Goal: Information Seeking & Learning: Check status

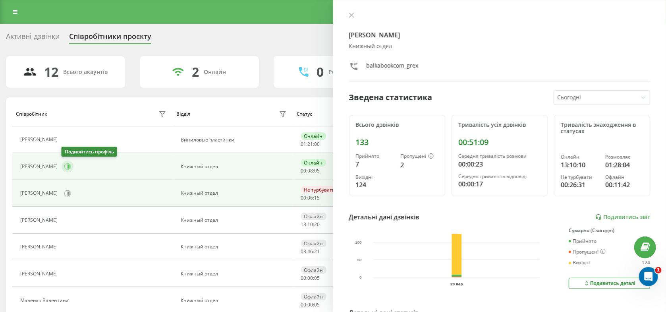
click at [65, 166] on icon at bounding box center [68, 167] width 6 height 6
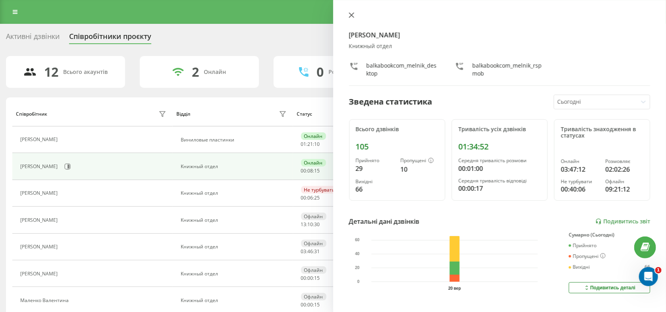
click at [349, 15] on icon at bounding box center [352, 15] width 6 height 6
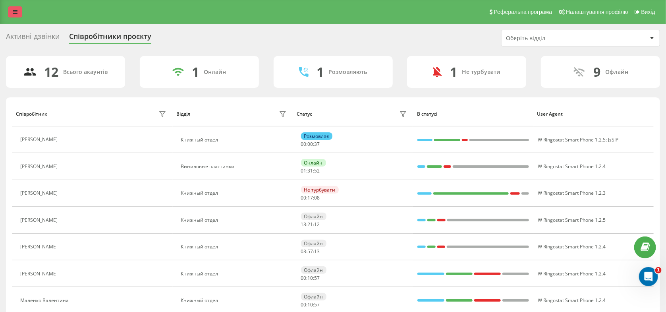
click at [14, 11] on icon at bounding box center [15, 12] width 5 height 6
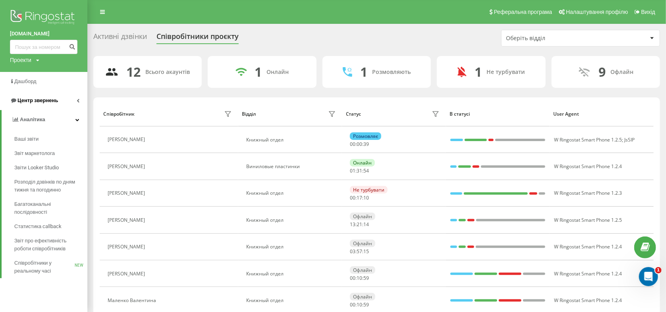
click at [39, 98] on span "Центр звернень" at bounding box center [37, 100] width 40 height 6
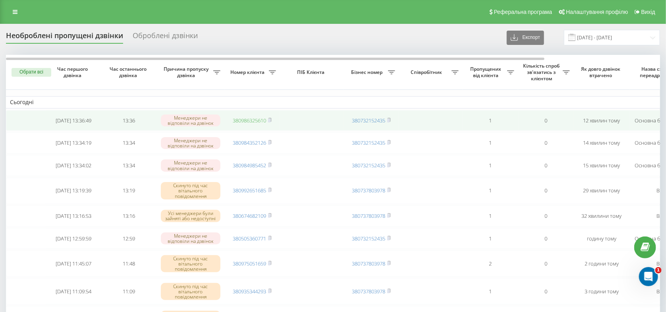
click at [254, 122] on link "380986325610" at bounding box center [249, 120] width 33 height 7
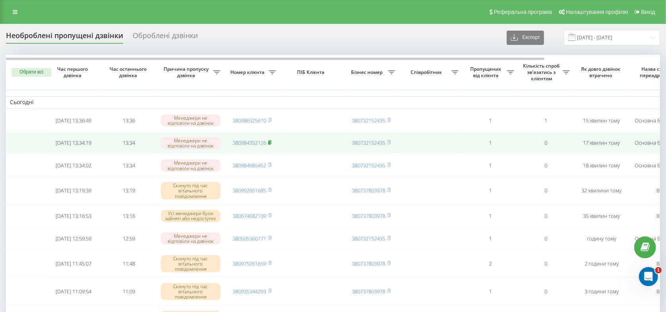
click at [270, 145] on rect at bounding box center [269, 143] width 2 height 4
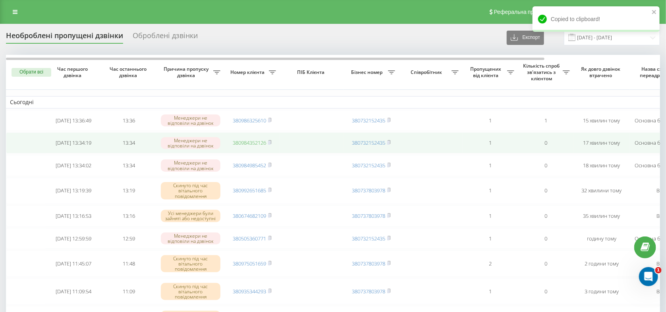
click at [257, 146] on link "380984352126" at bounding box center [249, 142] width 33 height 7
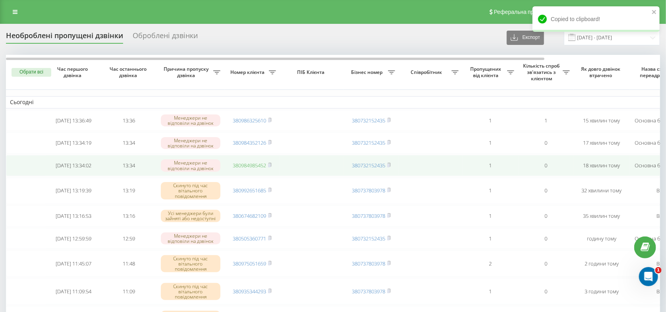
click at [248, 169] on link "380984985452" at bounding box center [249, 165] width 33 height 7
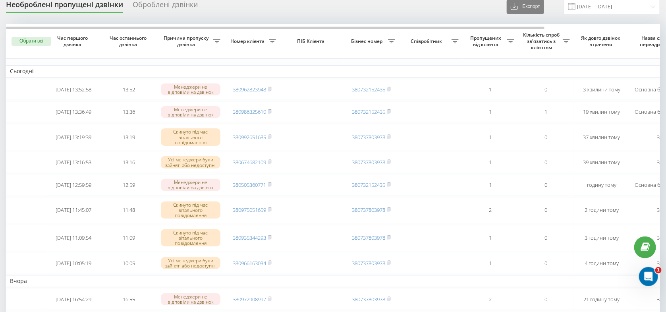
scroll to position [84, 0]
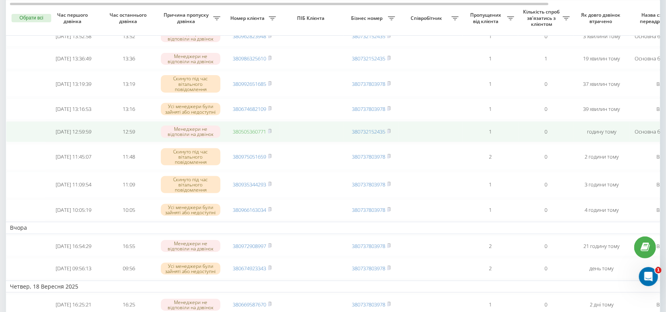
click at [256, 135] on link "380505360771" at bounding box center [249, 131] width 33 height 7
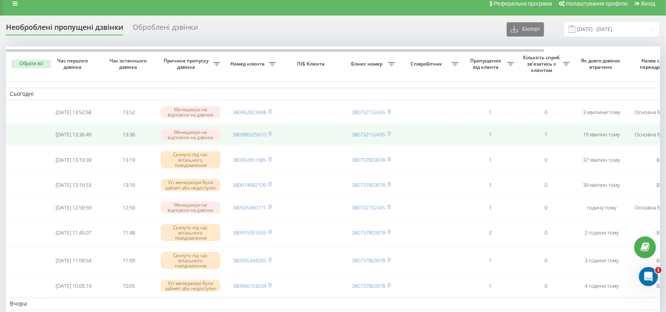
scroll to position [0, 0]
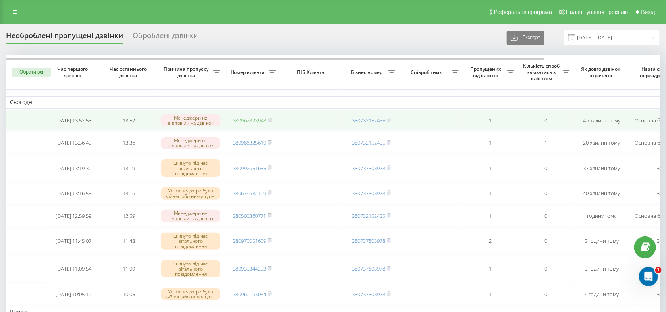
click at [253, 122] on link "380962823948" at bounding box center [249, 120] width 33 height 7
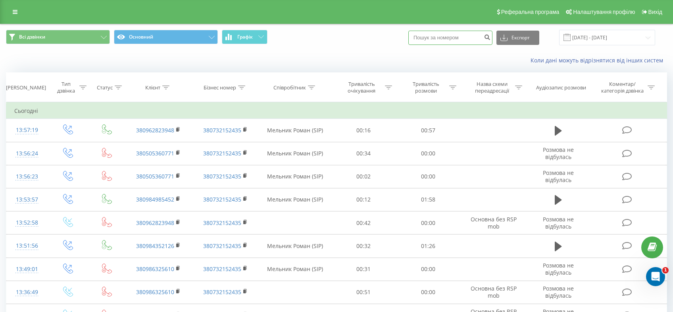
click at [449, 40] on input at bounding box center [451, 38] width 84 height 14
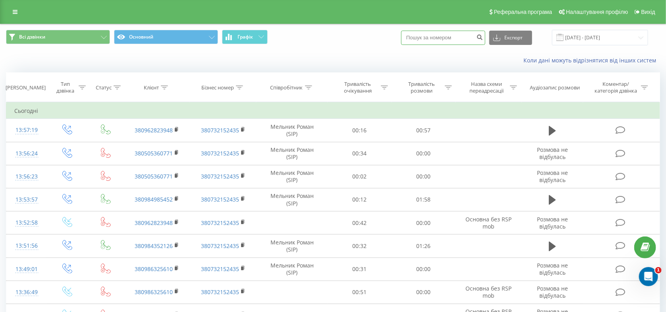
paste input "380631847672"
type input "380631847672"
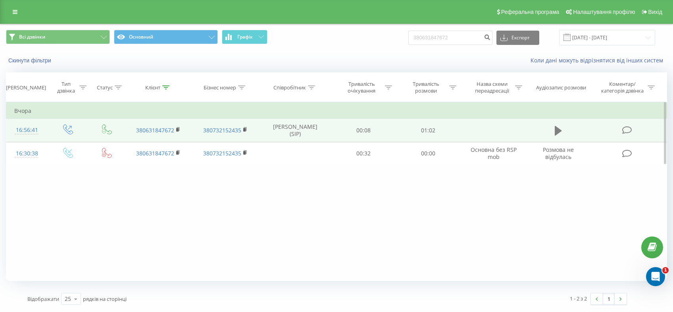
click at [559, 131] on icon at bounding box center [558, 131] width 7 height 10
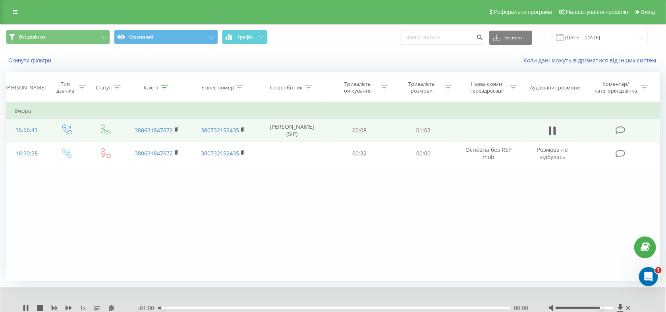
click at [607, 307] on div at bounding box center [584, 308] width 58 height 2
click at [349, 224] on div "Фільтрувати за умовою Дорівнює Введіть значення Скасувати OK Фільтрувати за умо…" at bounding box center [333, 191] width 654 height 179
click at [250, 308] on div "00:16" at bounding box center [334, 308] width 352 height 2
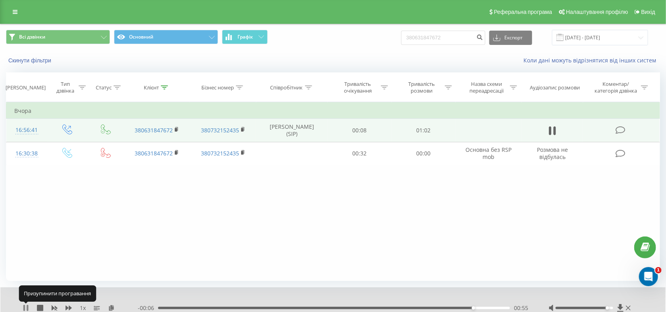
click at [25, 308] on icon at bounding box center [26, 308] width 6 height 6
click at [27, 307] on icon at bounding box center [26, 308] width 6 height 6
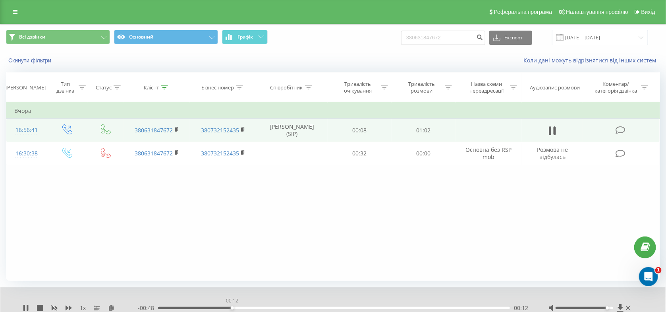
click at [232, 308] on div "00:12" at bounding box center [334, 308] width 352 height 2
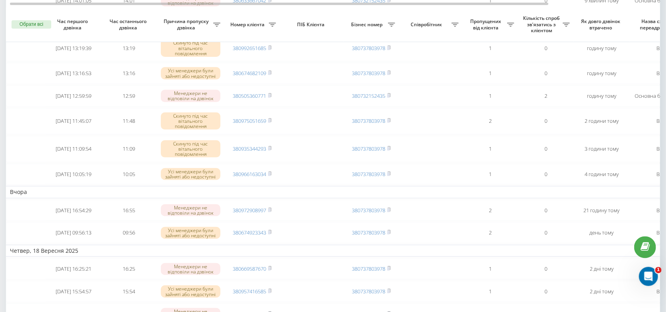
scroll to position [126, 0]
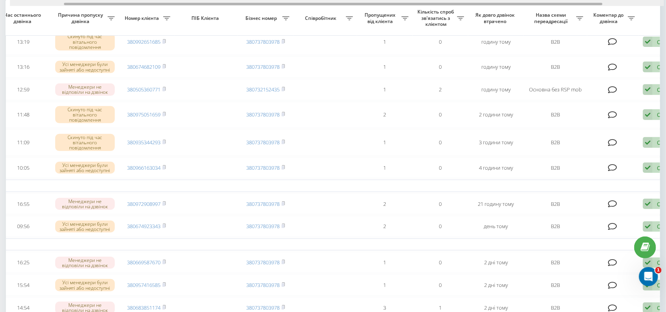
drag, startPoint x: 296, startPoint y: 4, endPoint x: 384, endPoint y: 6, distance: 88.2
click at [384, 6] on div at bounding box center [337, 3] width 654 height 6
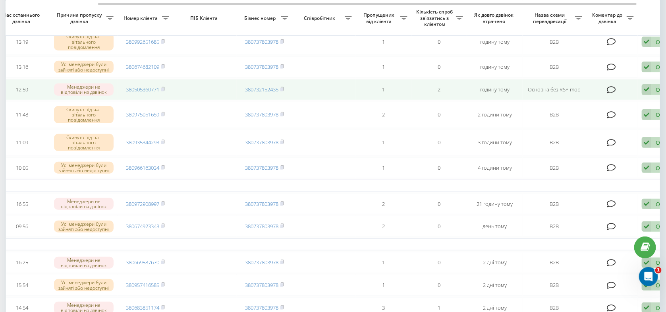
click at [650, 95] on icon at bounding box center [647, 89] width 10 height 11
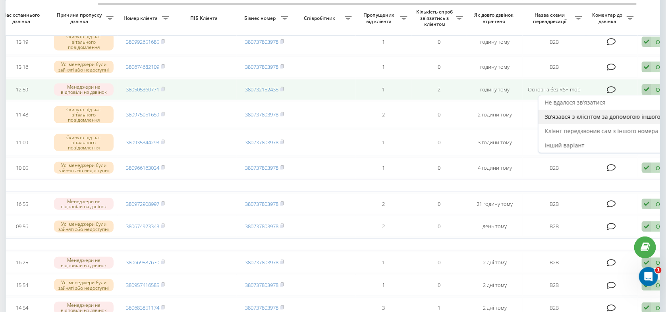
click at [591, 120] on span "Зв'язався з клієнтом за допомогою іншого каналу" at bounding box center [613, 117] width 136 height 8
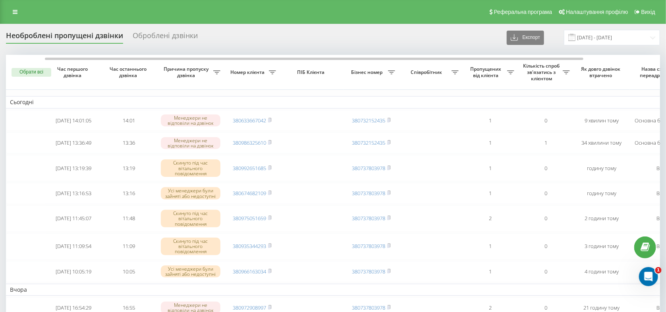
scroll to position [0, 21]
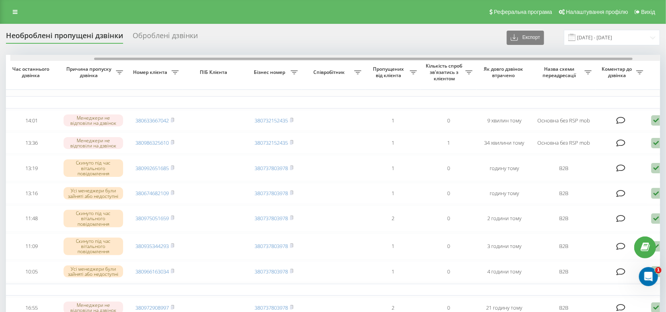
drag, startPoint x: 502, startPoint y: 60, endPoint x: 572, endPoint y: 63, distance: 70.0
click at [571, 60] on div at bounding box center [363, 59] width 538 height 2
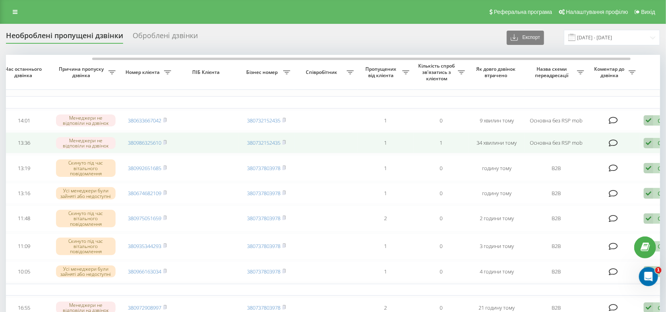
click at [651, 141] on icon at bounding box center [649, 143] width 10 height 11
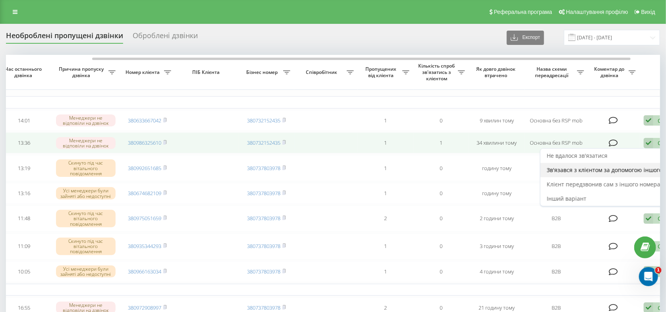
click at [597, 170] on span "Зв'язався з клієнтом за допомогою іншого каналу" at bounding box center [615, 170] width 136 height 8
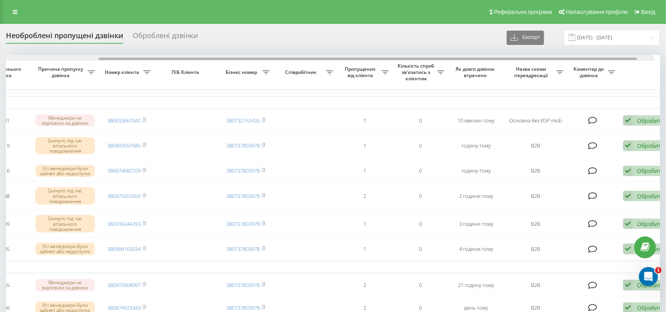
scroll to position [0, 127]
drag, startPoint x: 371, startPoint y: 59, endPoint x: 476, endPoint y: 64, distance: 104.9
click at [476, 64] on div "Обрати всі Час першого дзвінка Час останнього дзвінка Причина пропуску дзвінка …" at bounding box center [333, 255] width 654 height 401
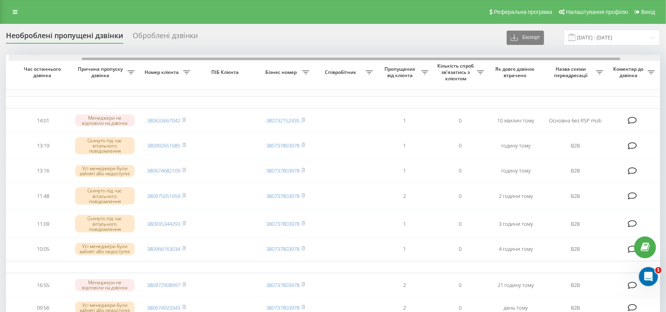
scroll to position [0, 84]
drag, startPoint x: 136, startPoint y: 60, endPoint x: 100, endPoint y: 62, distance: 35.8
click at [100, 62] on div "Обрати всі Час першого дзвінка Час останнього дзвінка Причина пропуску дзвінка …" at bounding box center [333, 255] width 654 height 401
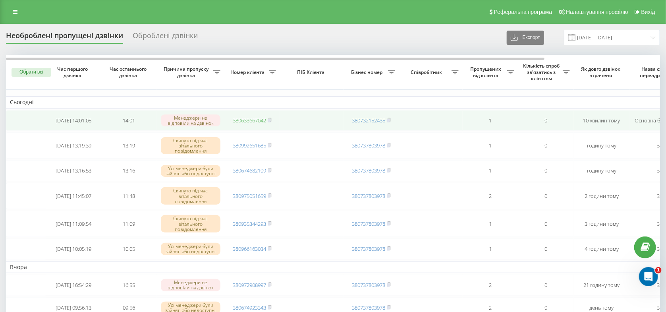
click at [258, 123] on link "380633667042" at bounding box center [249, 120] width 33 height 7
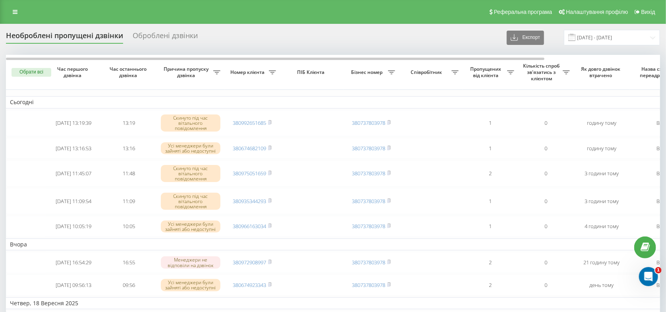
scroll to position [84, 0]
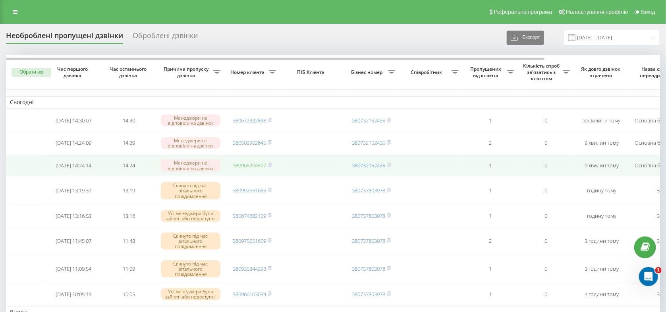
click at [253, 167] on link "380965204597" at bounding box center [249, 165] width 33 height 7
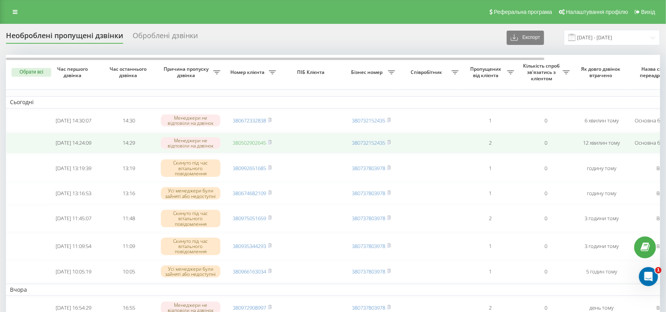
click at [249, 145] on link "380502902645" at bounding box center [249, 142] width 33 height 7
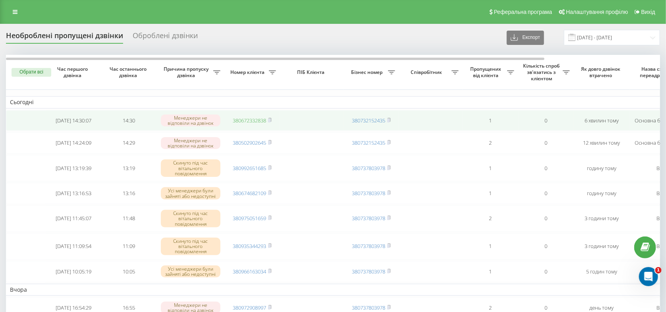
click at [247, 122] on link "380672332838" at bounding box center [249, 120] width 33 height 7
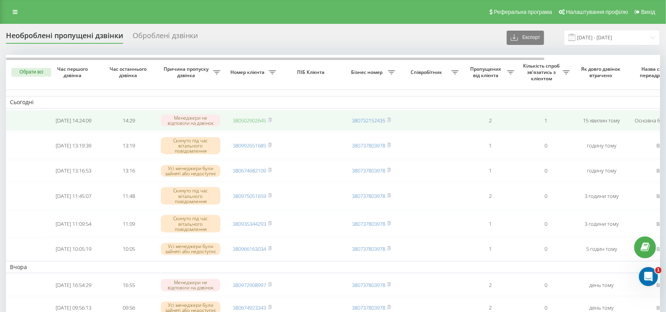
click at [256, 124] on link "380502902645" at bounding box center [249, 120] width 33 height 7
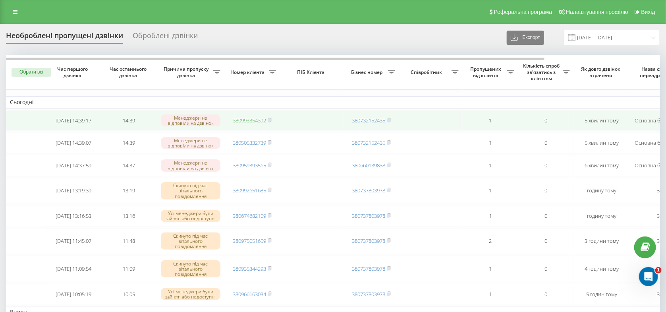
click at [251, 122] on link "380993354392" at bounding box center [249, 120] width 33 height 7
click at [252, 121] on link "380972622116" at bounding box center [249, 120] width 33 height 7
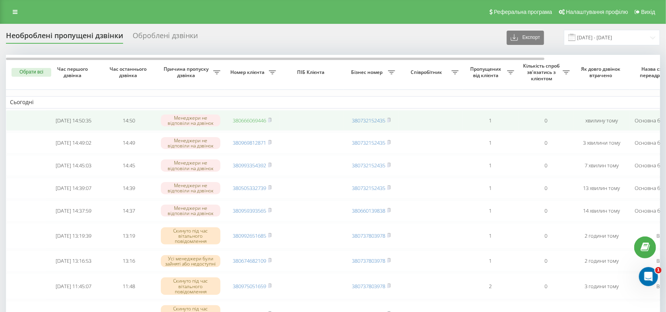
click at [247, 124] on link "380666069446" at bounding box center [249, 120] width 33 height 7
click at [253, 121] on link "380970069827" at bounding box center [249, 120] width 33 height 7
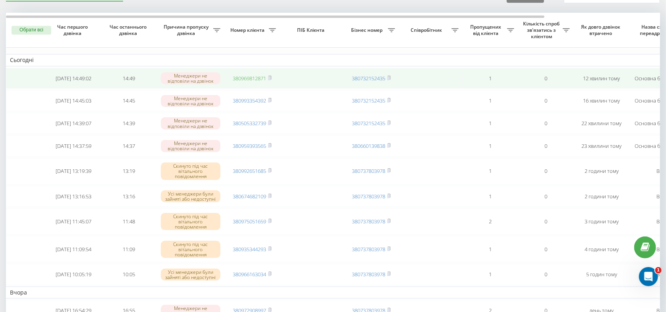
click at [255, 80] on link "380969812871" at bounding box center [249, 78] width 33 height 7
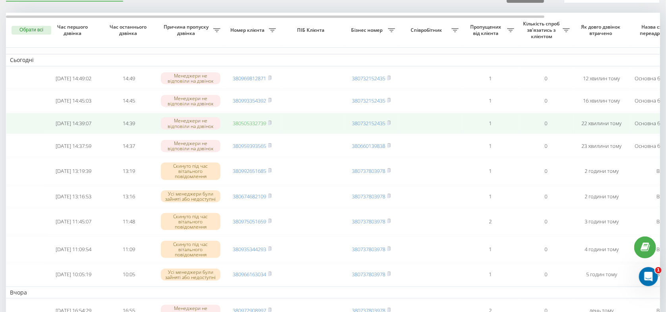
click at [246, 126] on link "380505332739" at bounding box center [249, 123] width 33 height 7
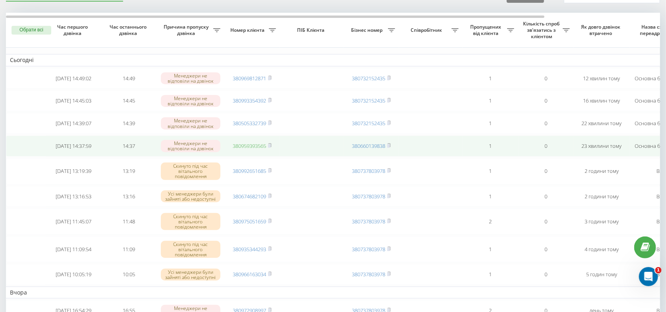
click at [258, 149] on link "380959393565" at bounding box center [249, 145] width 33 height 7
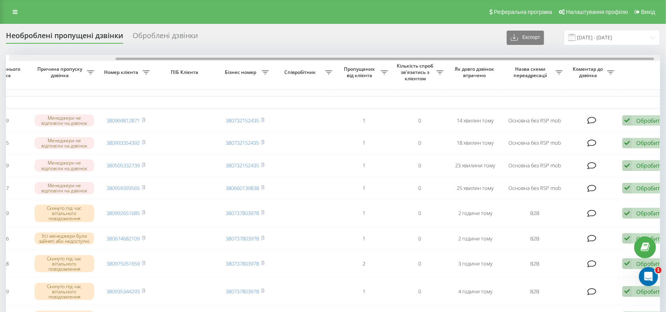
scroll to position [0, 129]
drag, startPoint x: 188, startPoint y: 59, endPoint x: 226, endPoint y: 55, distance: 37.9
click at [226, 55] on div "Необроблені пропущені дзвінки Оброблені дзвінки Експорт .csv .xlsx 18.09.2025 -…" at bounding box center [333, 292] width 654 height 525
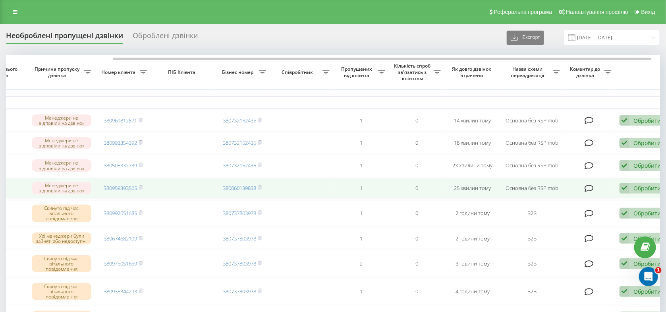
click at [636, 193] on div "Обробити Не вдалося зв'язатися Зв'язався з клієнтом за допомогою іншого каналу …" at bounding box center [642, 188] width 46 height 11
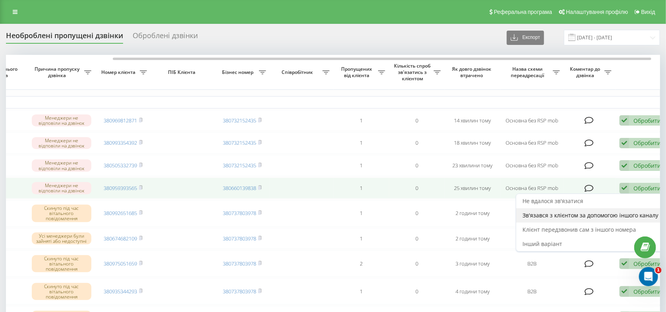
click at [605, 219] on span "Зв'язався з клієнтом за допомогою іншого каналу" at bounding box center [591, 215] width 136 height 8
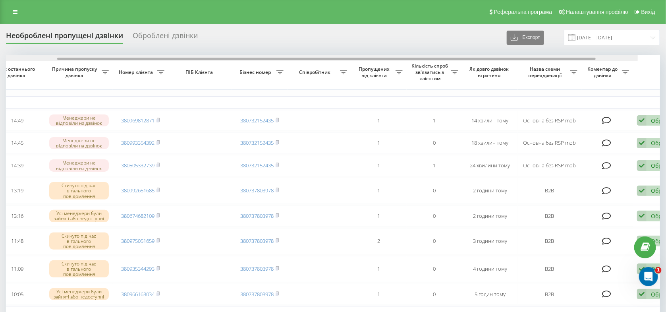
drag, startPoint x: 334, startPoint y: 58, endPoint x: 521, endPoint y: 77, distance: 187.9
click at [472, 61] on div at bounding box center [311, 58] width 654 height 6
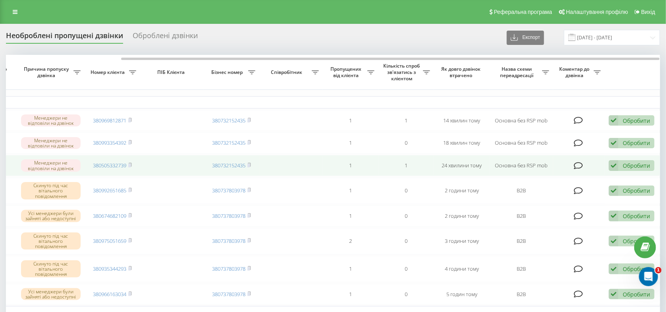
click at [620, 170] on div "Обробити Не вдалося зв'язатися Зв'язався з клієнтом за допомогою іншого каналу …" at bounding box center [632, 165] width 46 height 11
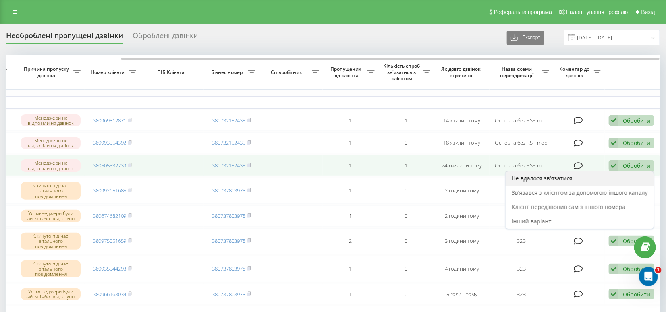
click at [531, 182] on span "Не вдалося зв'язатися" at bounding box center [542, 178] width 61 height 8
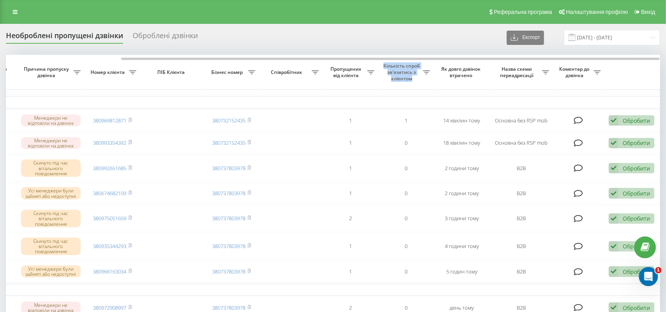
drag, startPoint x: 317, startPoint y: 61, endPoint x: 378, endPoint y: 62, distance: 60.8
click at [378, 62] on div "Обрати всі Час першого дзвінка Час останнього дзвінка Причина пропуску дзвінка …" at bounding box center [333, 267] width 654 height 424
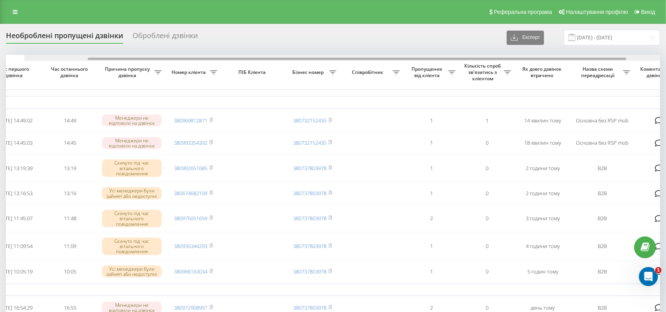
scroll to position [0, 118]
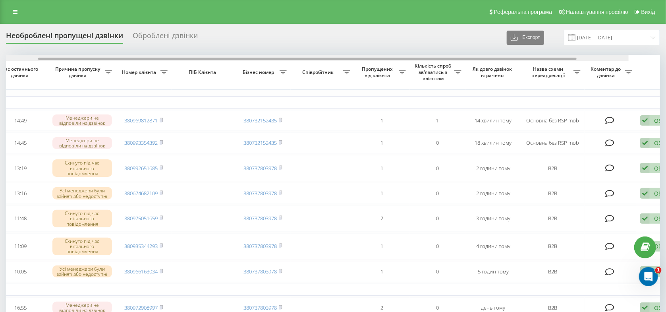
drag, startPoint x: 359, startPoint y: 59, endPoint x: 603, endPoint y: 84, distance: 245.1
click at [456, 59] on div at bounding box center [307, 59] width 538 height 2
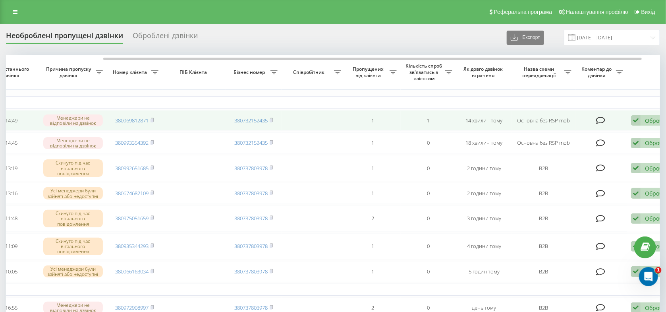
click at [649, 122] on div "Обробити" at bounding box center [658, 121] width 27 height 8
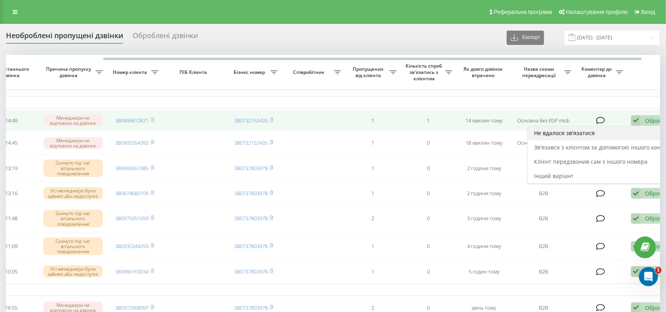
drag, startPoint x: 615, startPoint y: 152, endPoint x: 585, endPoint y: 135, distance: 34.9
click at [585, 135] on div "Не вдалося зв'язатися Зв'язався з клієнтом за допомогою іншого каналу Клієнт пе…" at bounding box center [601, 154] width 149 height 58
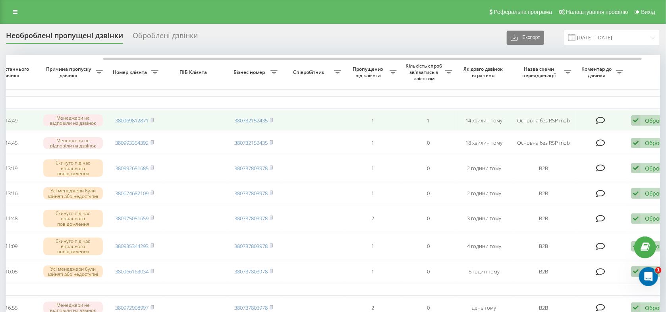
click at [585, 135] on td at bounding box center [601, 142] width 52 height 21
click at [647, 123] on div "Обробити" at bounding box center [658, 121] width 27 height 8
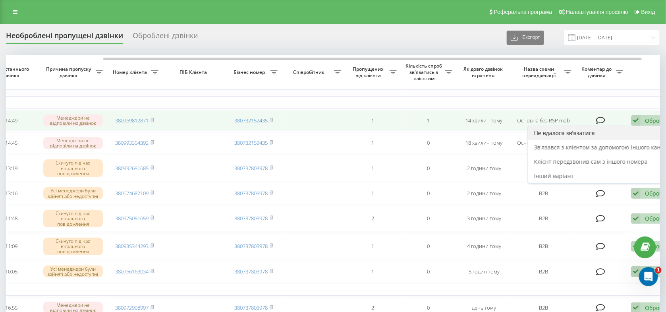
click at [601, 134] on div "Не вдалося зв'язатися" at bounding box center [602, 133] width 148 height 14
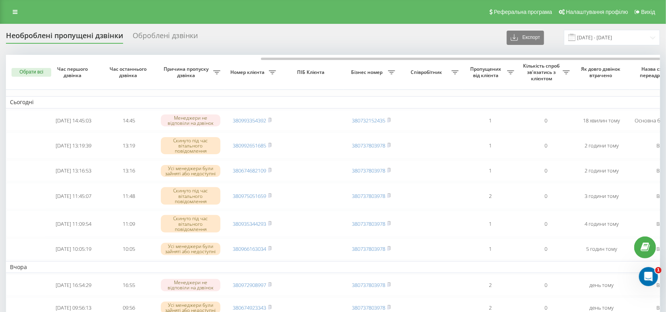
scroll to position [0, 140]
click at [0, 215] on div "Необроблені пропущені дзвінки Оброблені дзвінки Експорт .csv .xlsx [DATE] - [DA…" at bounding box center [333, 274] width 666 height 501
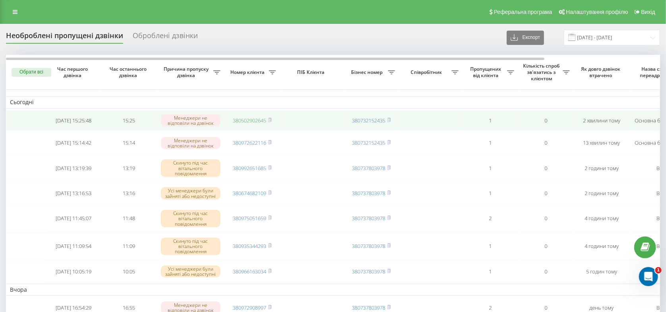
click at [260, 122] on link "380502902645" at bounding box center [249, 120] width 33 height 7
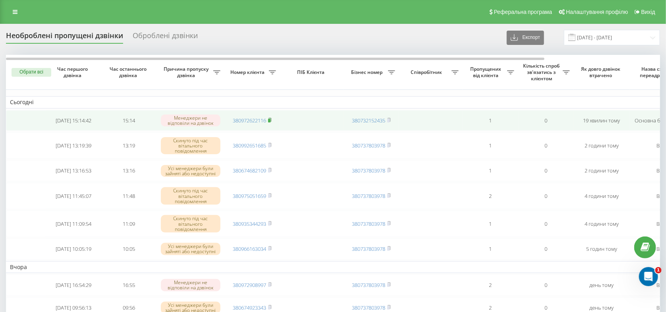
click at [270, 122] on rect at bounding box center [269, 121] width 2 height 4
click at [245, 122] on link "380972622116" at bounding box center [249, 120] width 33 height 7
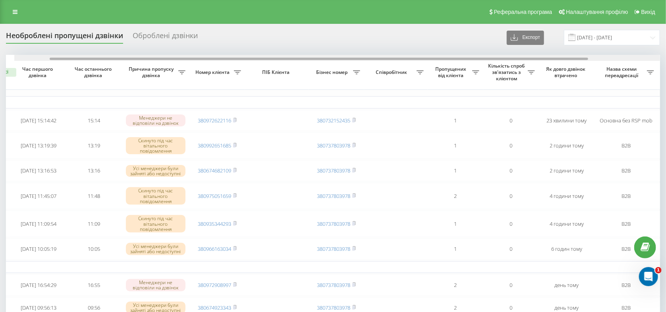
scroll to position [0, 7]
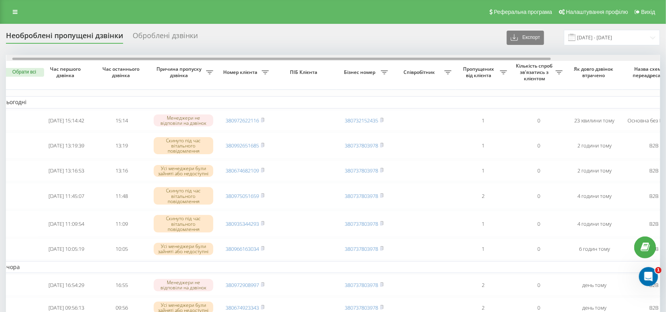
drag, startPoint x: 231, startPoint y: 60, endPoint x: 122, endPoint y: 58, distance: 109.2
click at [122, 58] on div at bounding box center [333, 58] width 654 height 6
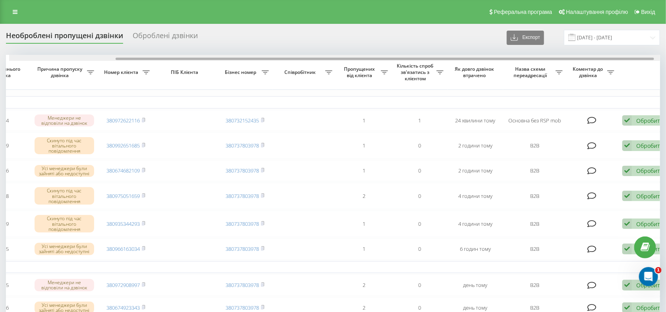
drag, startPoint x: 286, startPoint y: 59, endPoint x: 529, endPoint y: 92, distance: 245.7
click at [393, 60] on div at bounding box center [385, 59] width 538 height 2
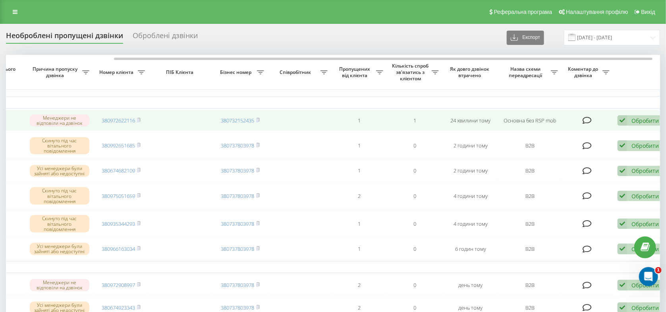
click at [636, 119] on div "Обробити" at bounding box center [644, 121] width 27 height 8
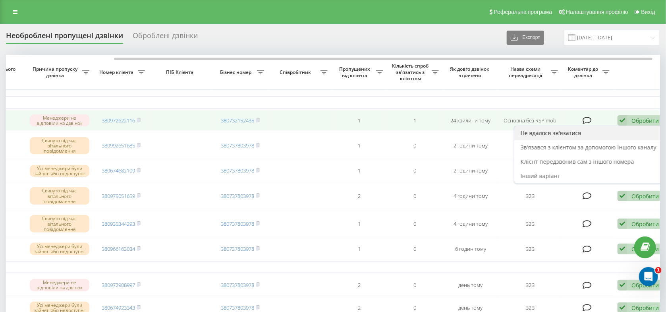
click at [546, 134] on span "Не вдалося зв'язатися" at bounding box center [551, 133] width 61 height 8
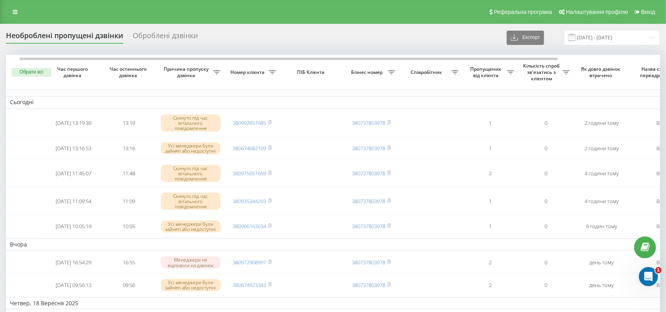
scroll to position [0, 7]
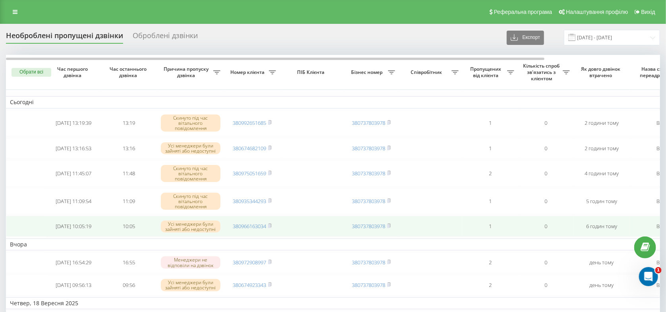
click at [212, 237] on td "Усі менеджери були зайняті або недоступні" at bounding box center [190, 226] width 67 height 21
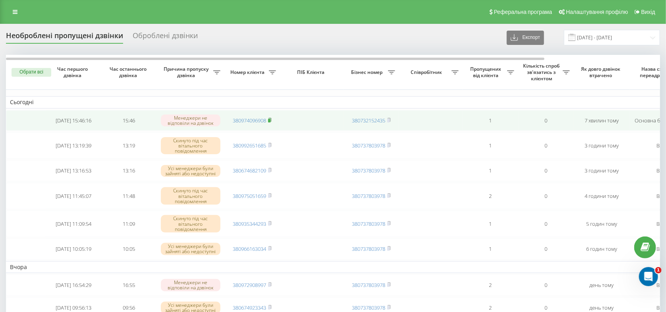
click at [269, 122] on rect at bounding box center [269, 121] width 2 height 4
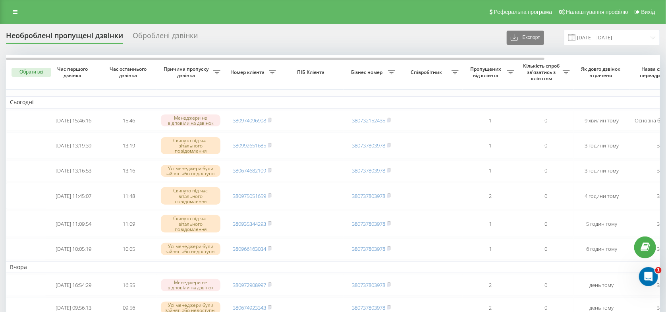
drag, startPoint x: 272, startPoint y: 120, endPoint x: 271, endPoint y: 110, distance: 9.9
click at [272, 119] on icon at bounding box center [270, 120] width 4 height 5
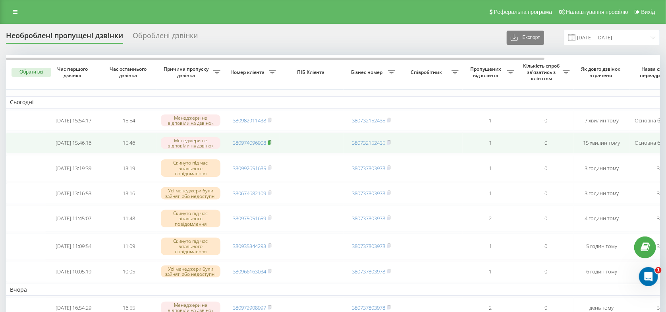
click at [272, 145] on icon at bounding box center [270, 142] width 4 height 5
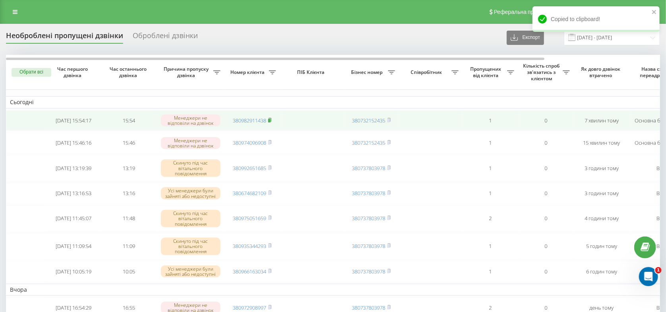
click at [271, 119] on icon at bounding box center [269, 120] width 3 height 4
click at [260, 120] on link "380982911438" at bounding box center [249, 120] width 33 height 7
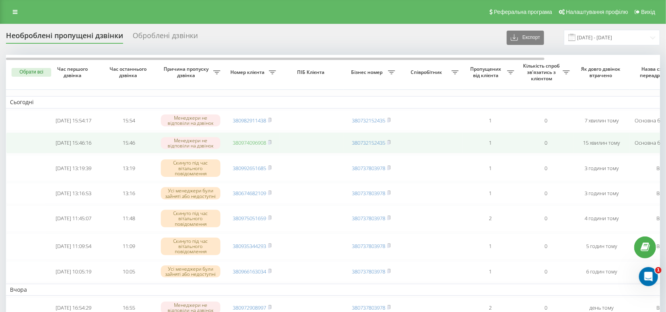
click at [254, 143] on link "380974096908" at bounding box center [249, 142] width 33 height 7
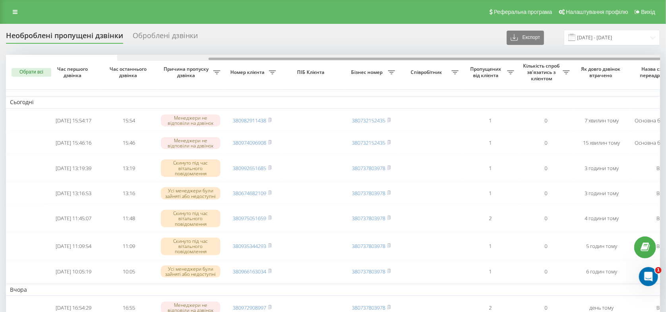
drag, startPoint x: 232, startPoint y: 59, endPoint x: 194, endPoint y: 60, distance: 38.1
click at [202, 61] on div at bounding box center [444, 58] width 654 height 6
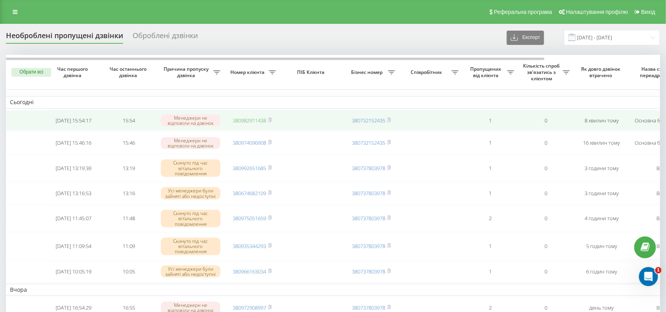
click at [255, 123] on link "380982911438" at bounding box center [249, 120] width 33 height 7
